Goal: Task Accomplishment & Management: Manage account settings

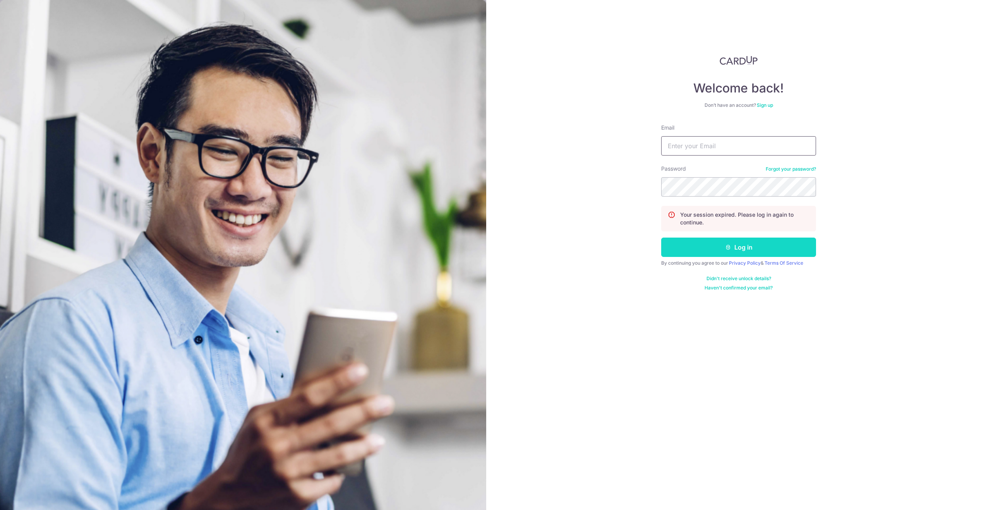
type input "[EMAIL_ADDRESS][DOMAIN_NAME]"
click at [732, 245] on button "Log in" at bounding box center [738, 247] width 155 height 19
